Goal: Complete application form: Complete application form

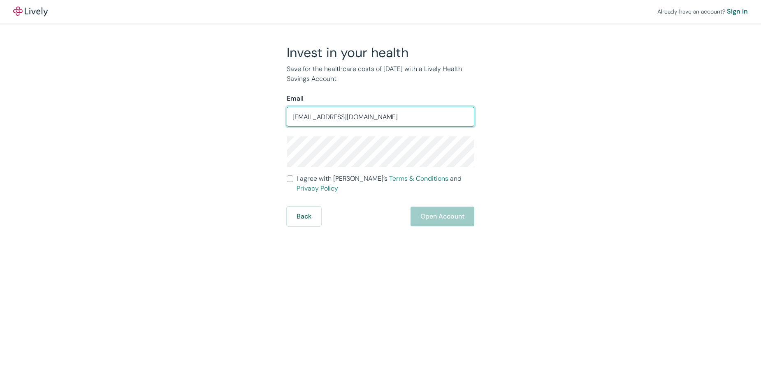
type input "[EMAIL_ADDRESS][DOMAIN_NAME]"
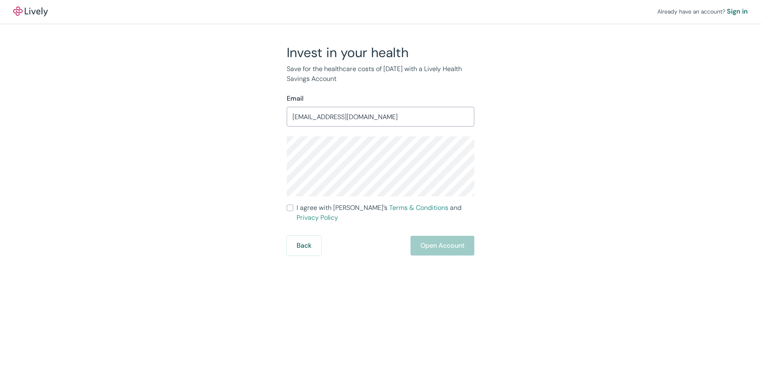
click at [358, 236] on div "Back Open Account" at bounding box center [381, 246] width 188 height 20
click at [294, 205] on label "I agree with Lively’s Terms & Conditions and Privacy Policy" at bounding box center [381, 213] width 188 height 20
click at [293, 205] on input "I agree with Lively’s Terms & Conditions and Privacy Policy" at bounding box center [290, 208] width 7 height 7
checkbox input "true"
click at [429, 241] on button "Open Account" at bounding box center [442, 246] width 64 height 20
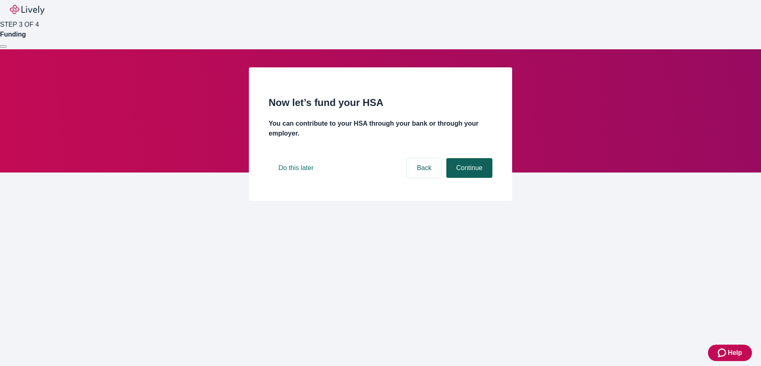
click at [466, 178] on button "Continue" at bounding box center [469, 168] width 46 height 20
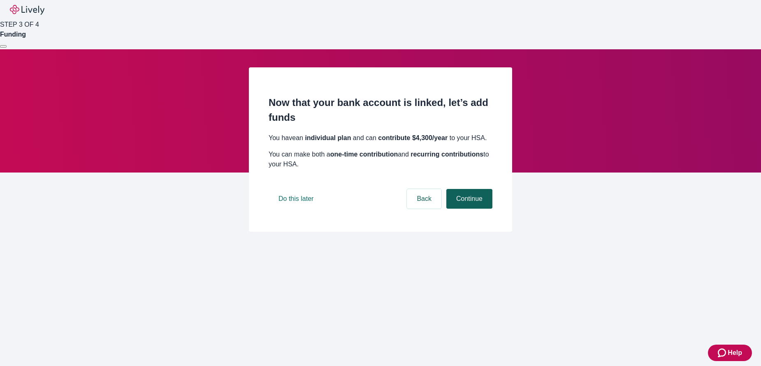
click at [465, 209] on button "Continue" at bounding box center [469, 199] width 46 height 20
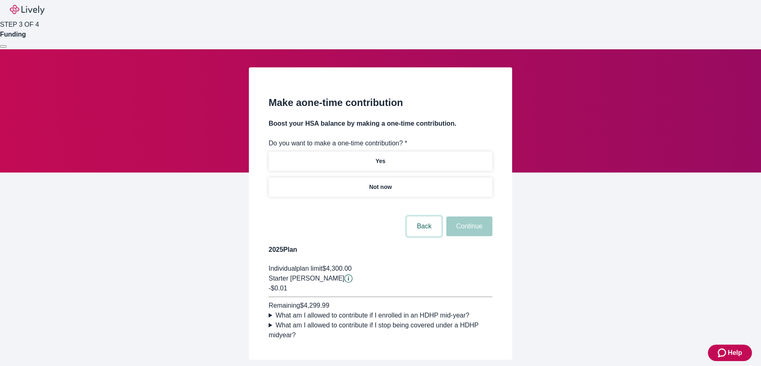
click at [416, 223] on button "Back" at bounding box center [424, 227] width 35 height 20
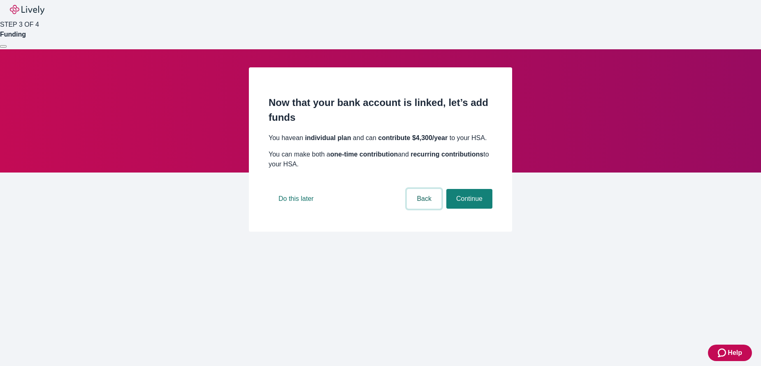
click at [415, 209] on button "Back" at bounding box center [424, 199] width 35 height 20
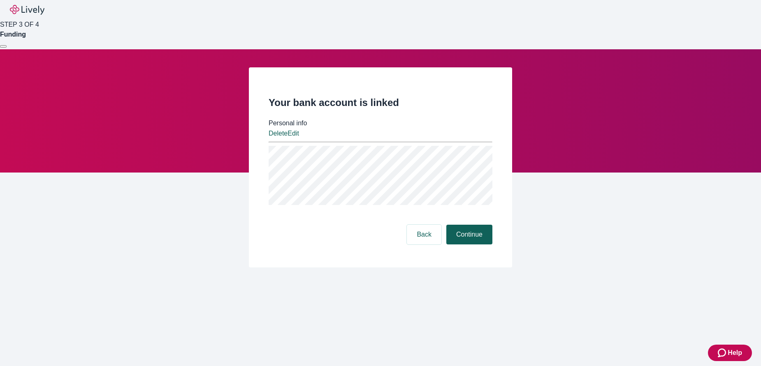
click at [476, 225] on button "Continue" at bounding box center [469, 235] width 46 height 20
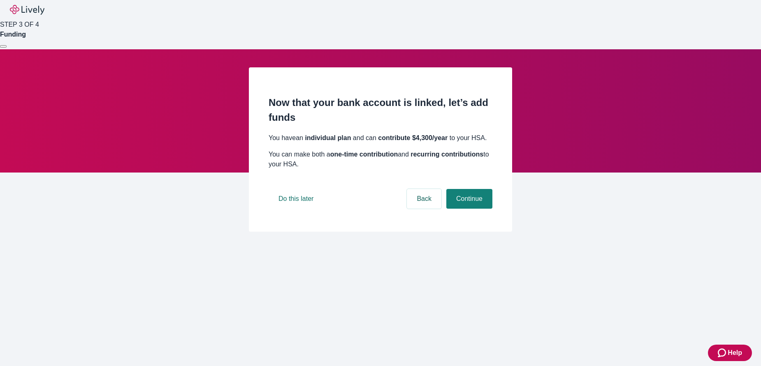
click at [43, 22] on nav "STEP 3 OF 4 Funding" at bounding box center [380, 24] width 761 height 49
click at [39, 14] on img "button" at bounding box center [27, 10] width 35 height 10
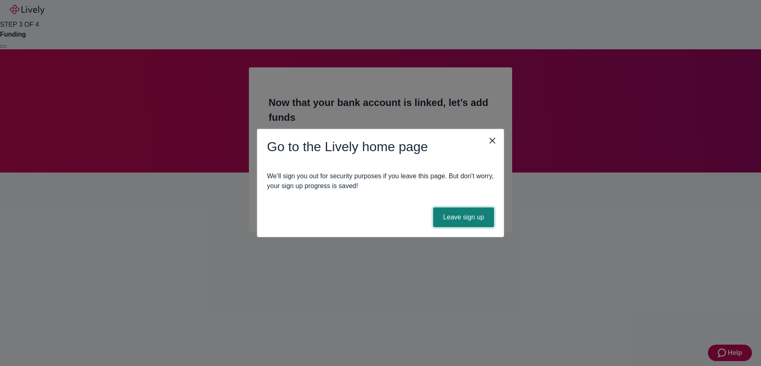
drag, startPoint x: 461, startPoint y: 212, endPoint x: 462, endPoint y: 192, distance: 20.6
click at [461, 209] on button "Leave sign up" at bounding box center [463, 218] width 61 height 20
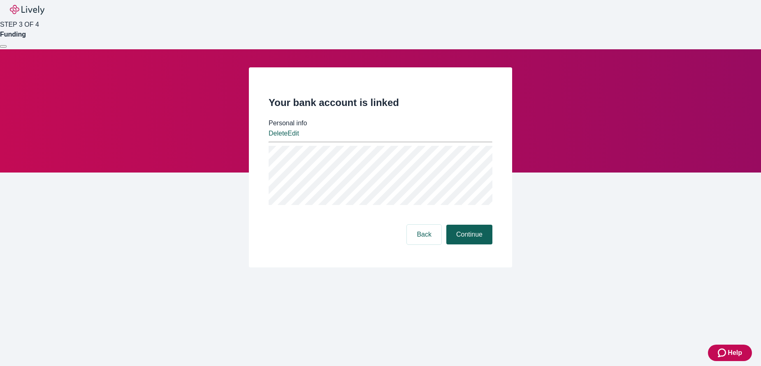
click at [463, 225] on button "Continue" at bounding box center [469, 235] width 46 height 20
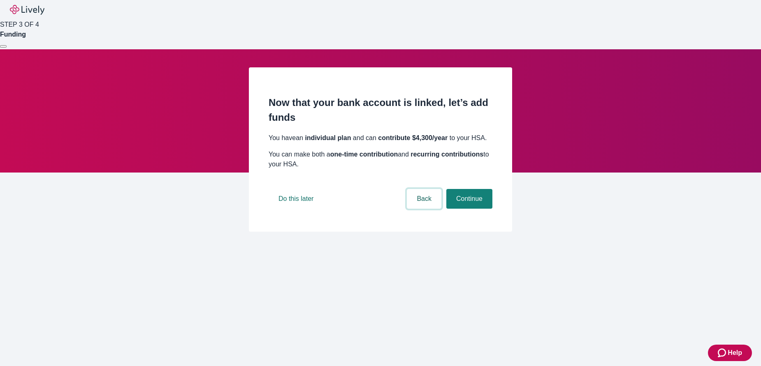
click at [427, 209] on button "Back" at bounding box center [424, 199] width 35 height 20
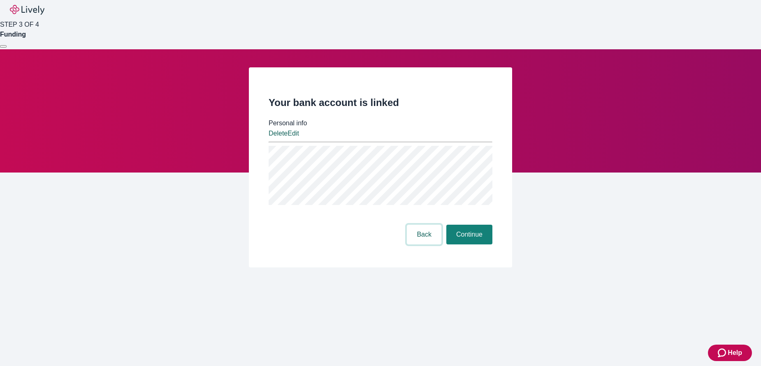
click at [429, 225] on button "Back" at bounding box center [424, 235] width 35 height 20
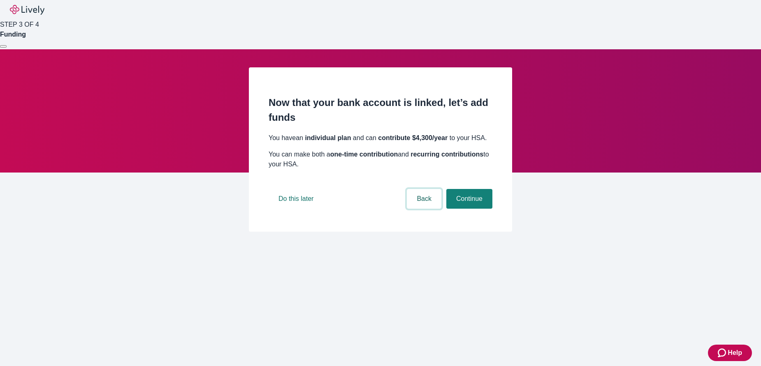
click at [422, 209] on button "Back" at bounding box center [424, 199] width 35 height 20
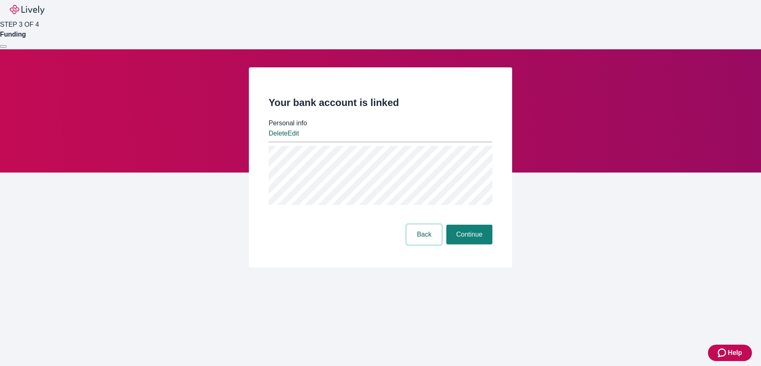
click at [422, 225] on button "Back" at bounding box center [424, 235] width 35 height 20
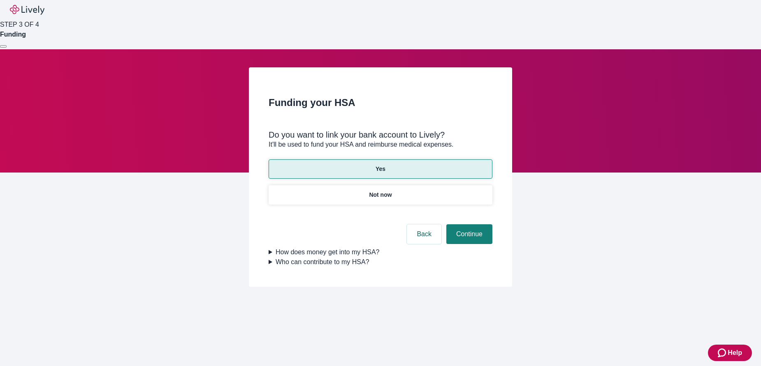
click at [43, 10] on img "button" at bounding box center [27, 10] width 35 height 10
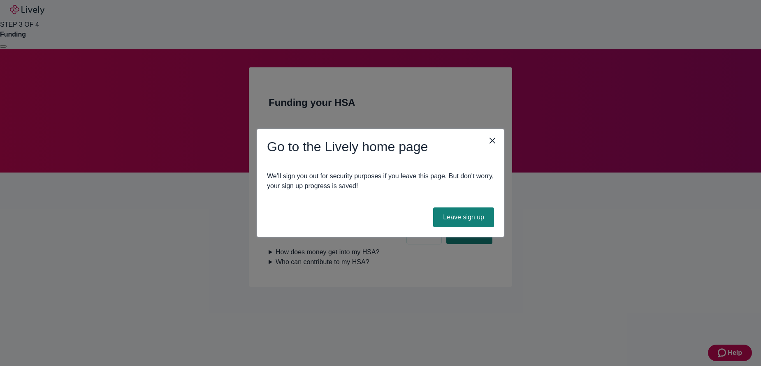
click at [494, 144] on icon "close" at bounding box center [492, 141] width 10 height 10
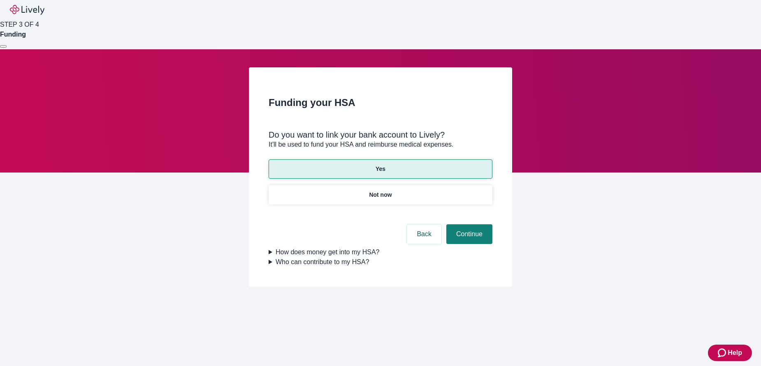
click at [40, 14] on img "button" at bounding box center [27, 10] width 35 height 10
